Goal: Task Accomplishment & Management: Complete application form

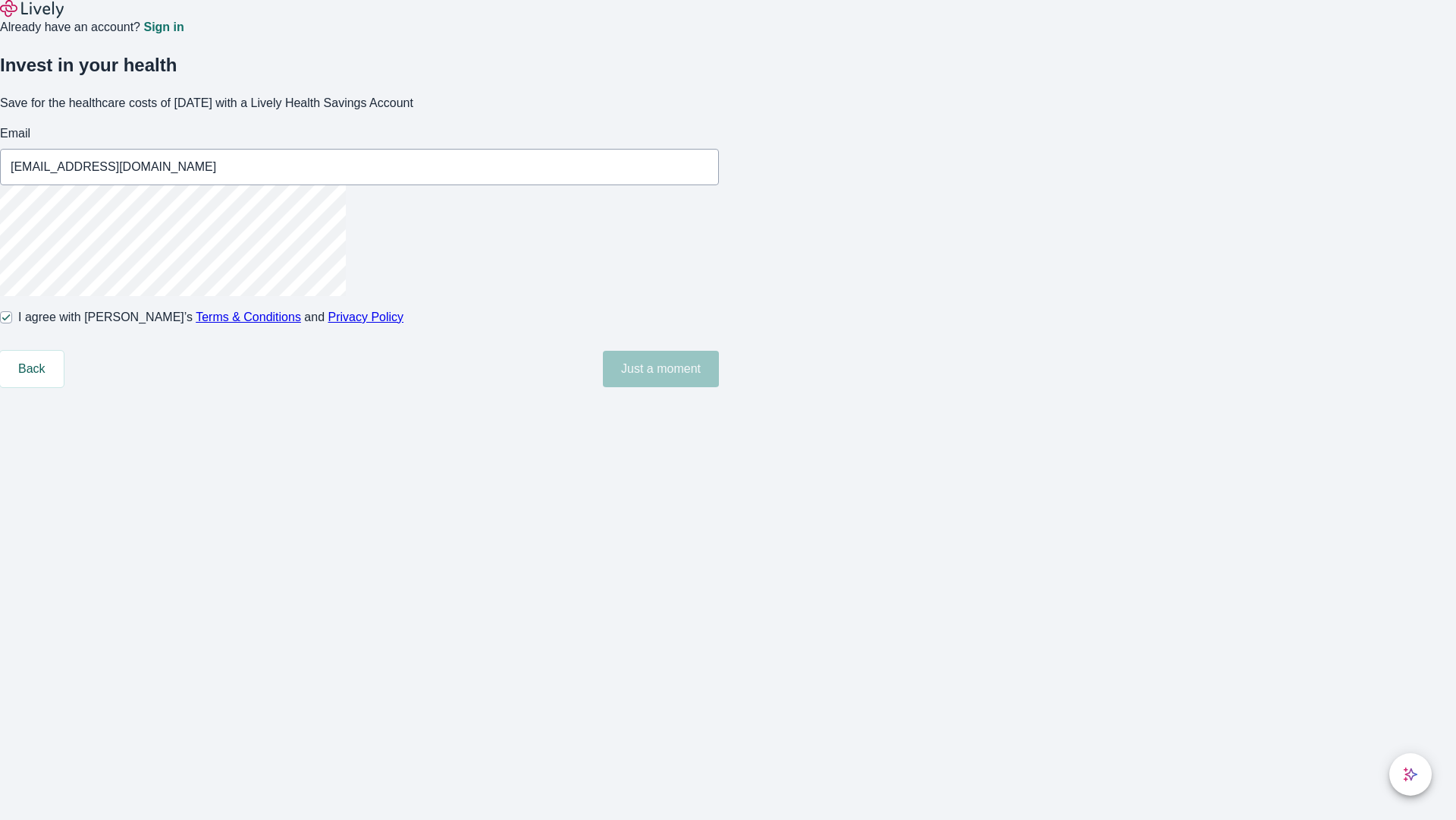
type input "[EMAIL_ADDRESS][DOMAIN_NAME]"
click at [12, 323] on input "I agree with Lively’s Terms & Conditions and Privacy Policy" at bounding box center [6, 317] width 12 height 12
checkbox input "false"
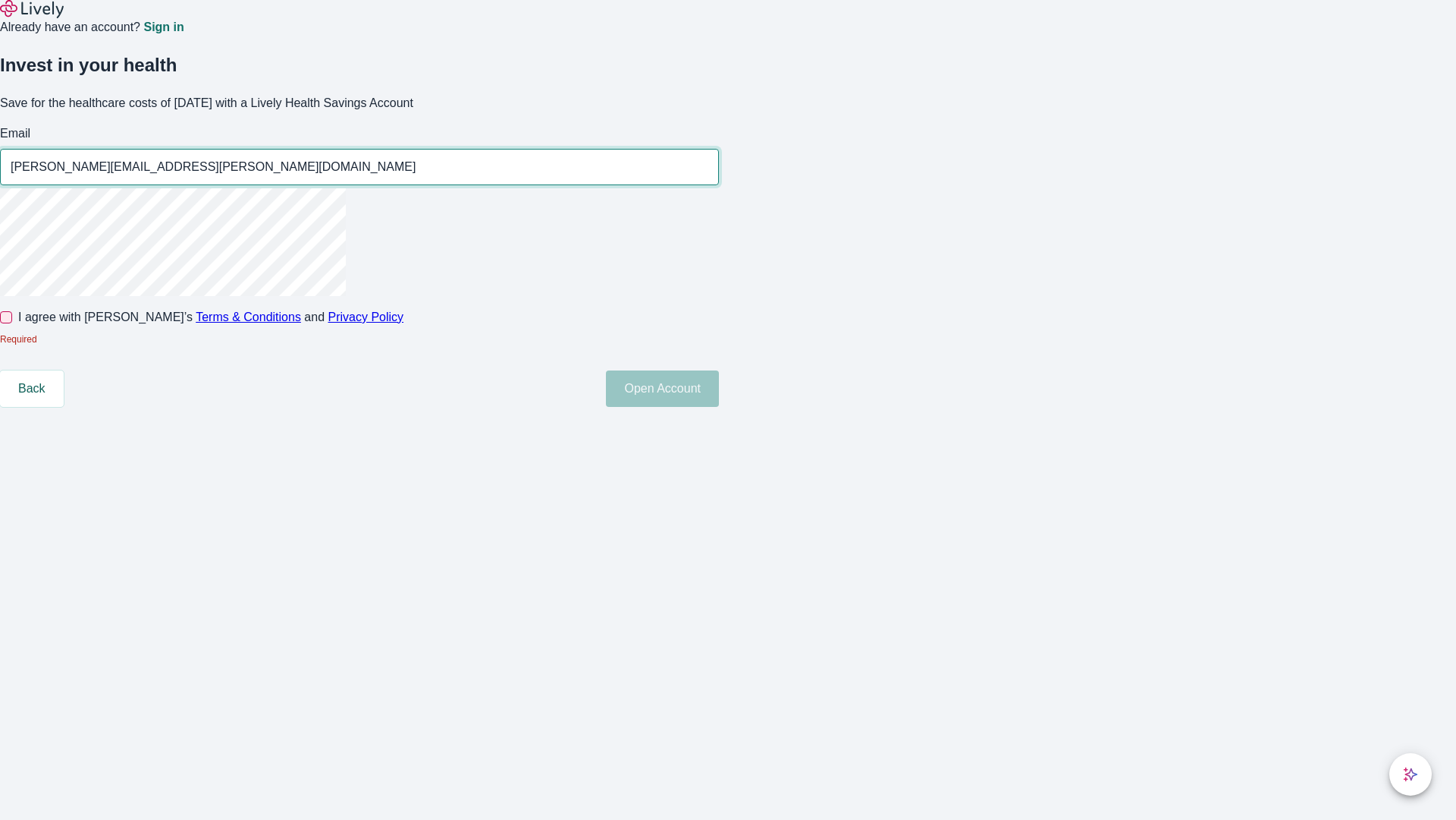
type input "[PERSON_NAME][EMAIL_ADDRESS][PERSON_NAME][DOMAIN_NAME]"
click at [12, 323] on input "I agree with Lively’s Terms & Conditions and Privacy Policy" at bounding box center [6, 317] width 12 height 12
checkbox input "true"
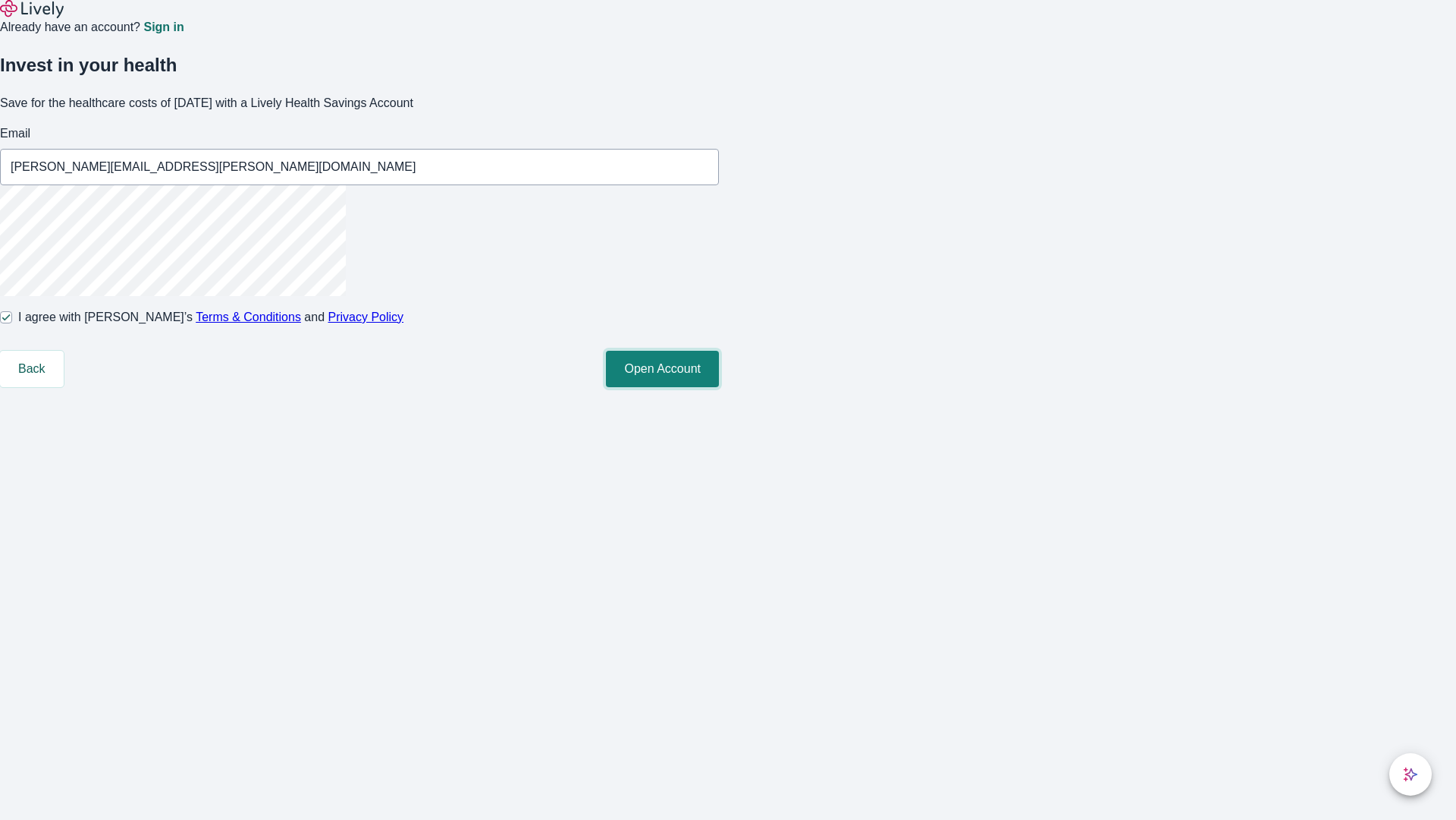
click at [719, 387] on button "Open Account" at bounding box center [662, 369] width 113 height 36
